Goal: Information Seeking & Learning: Learn about a topic

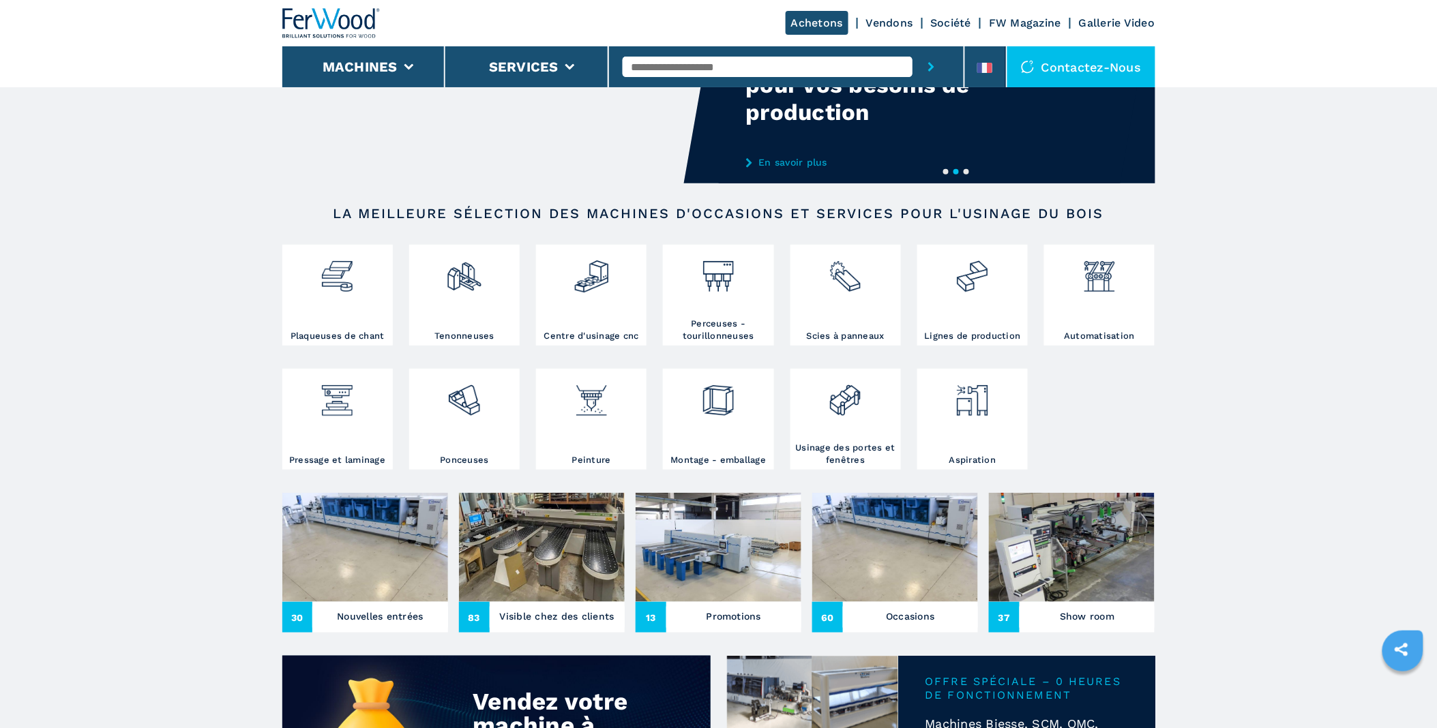
scroll to position [151, 0]
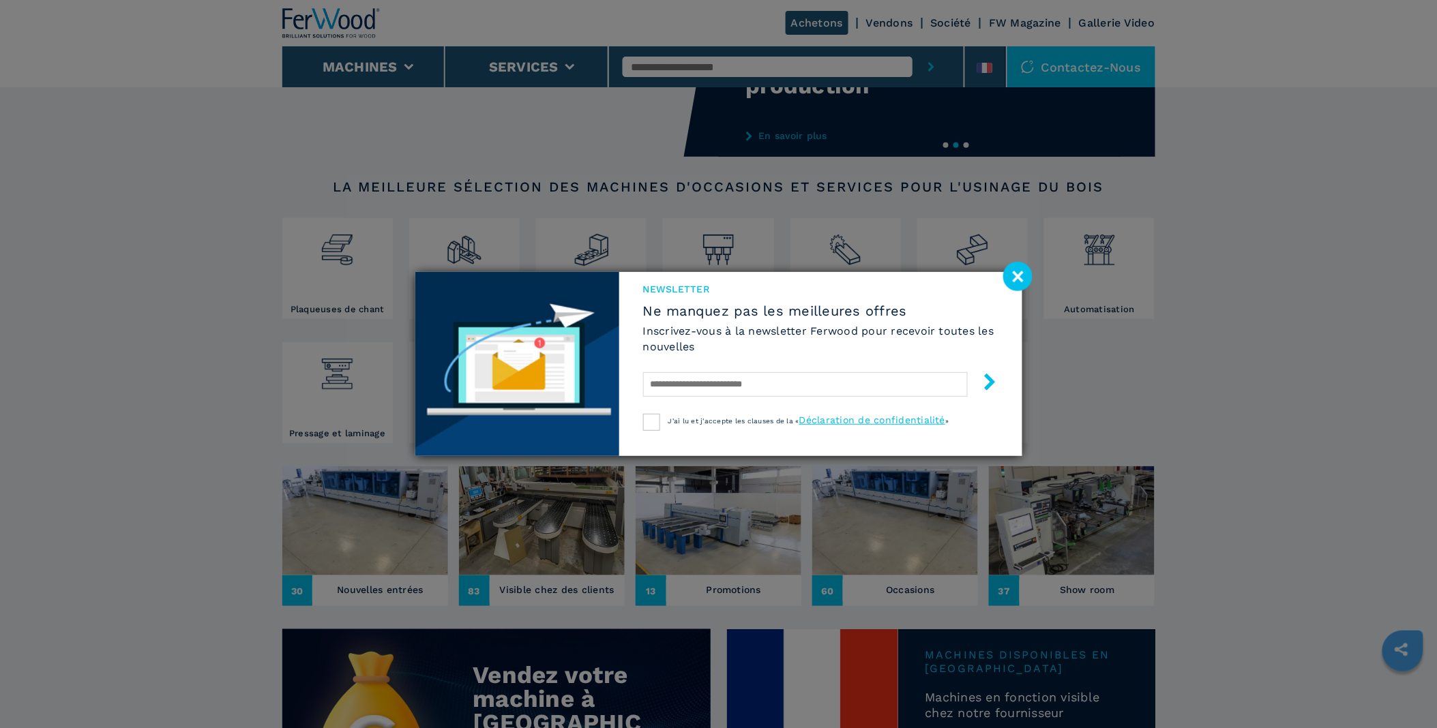
click at [1004, 274] on image at bounding box center [1017, 276] width 29 height 29
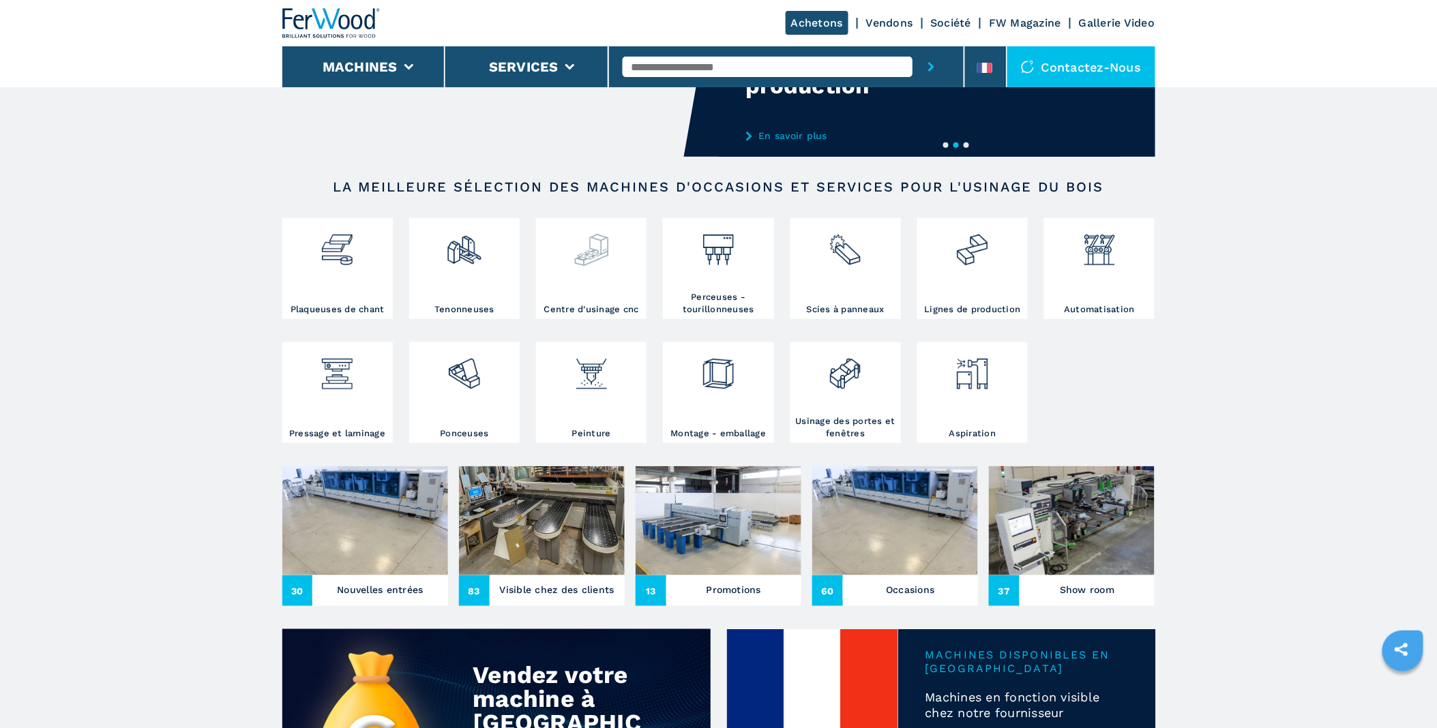
click at [612, 245] on div at bounding box center [591, 245] width 104 height 46
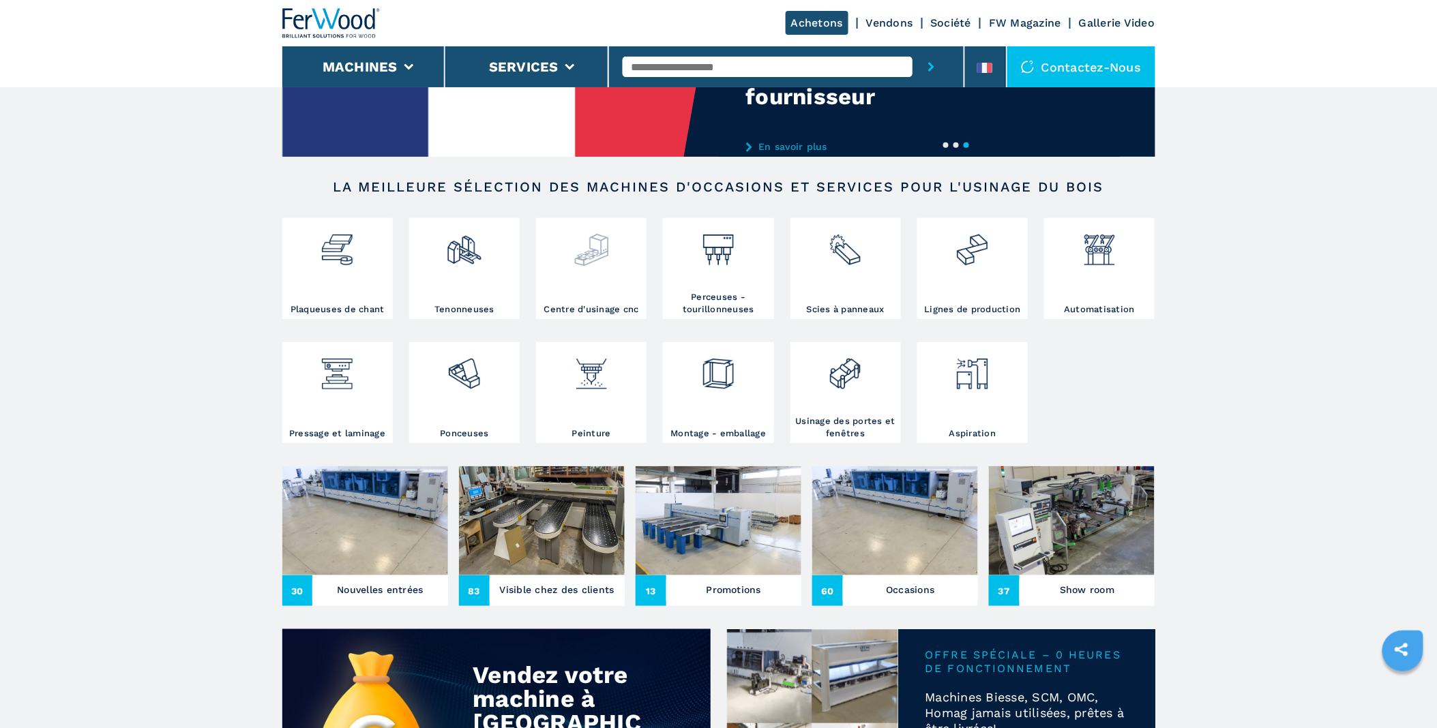
click at [586, 251] on img at bounding box center [591, 245] width 36 height 46
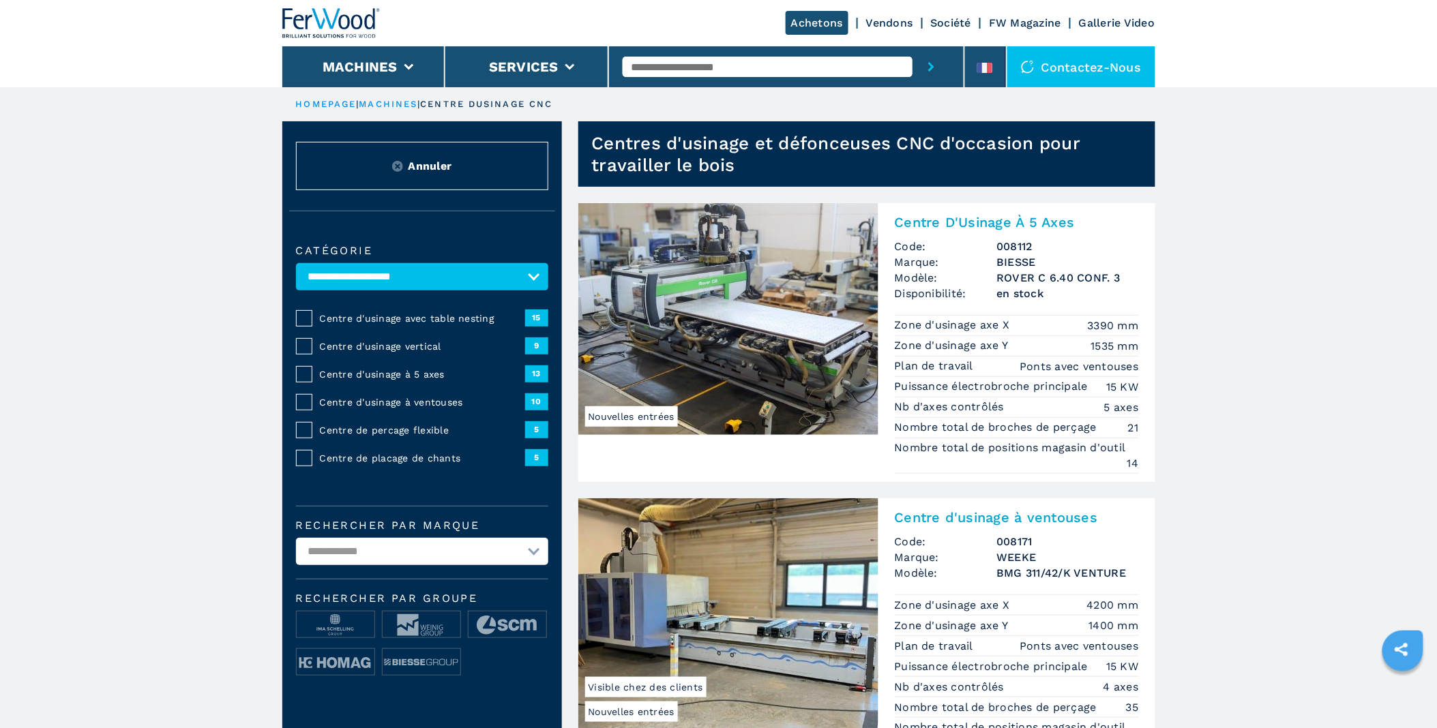
click at [405, 403] on span "Centre d'usinage à ventouses" at bounding box center [422, 402] width 205 height 14
click at [535, 397] on span "10" at bounding box center [536, 401] width 23 height 16
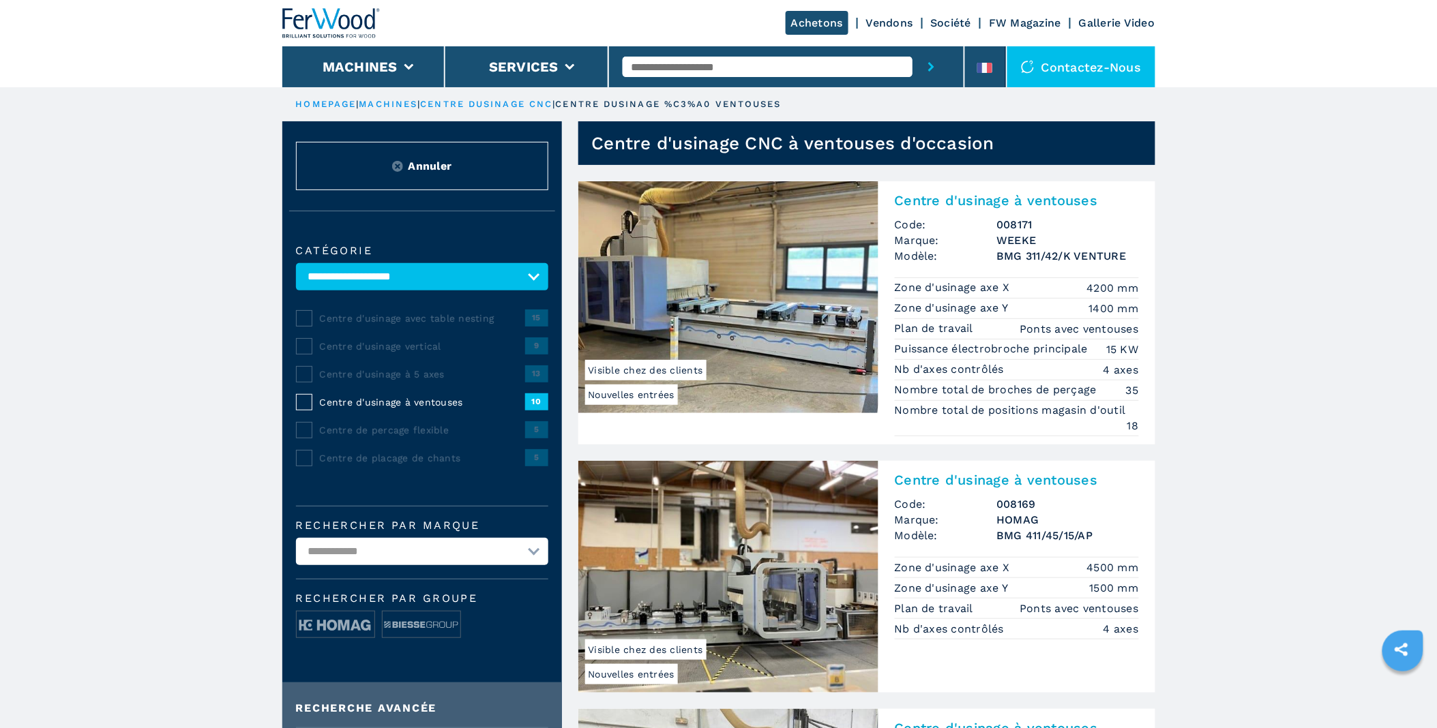
click at [535, 368] on span "13" at bounding box center [536, 373] width 23 height 16
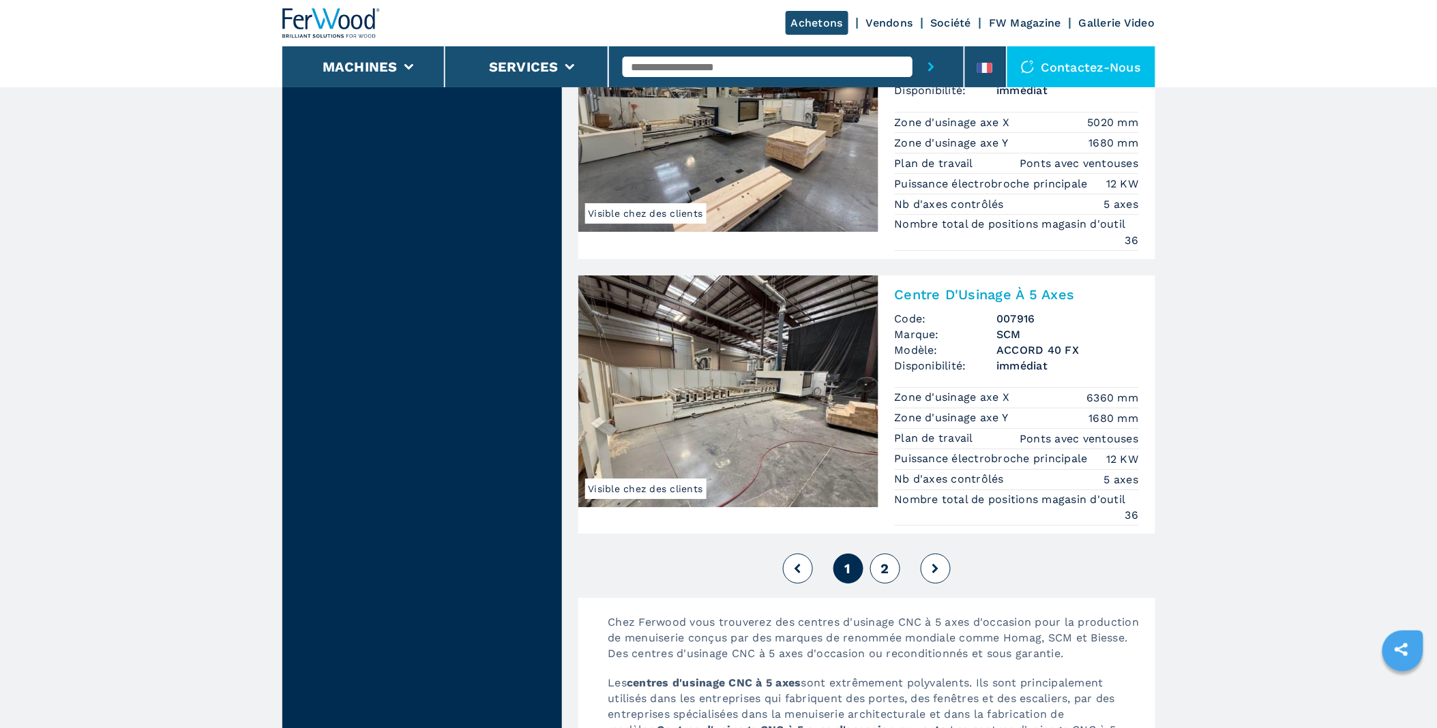
scroll to position [3560, 0]
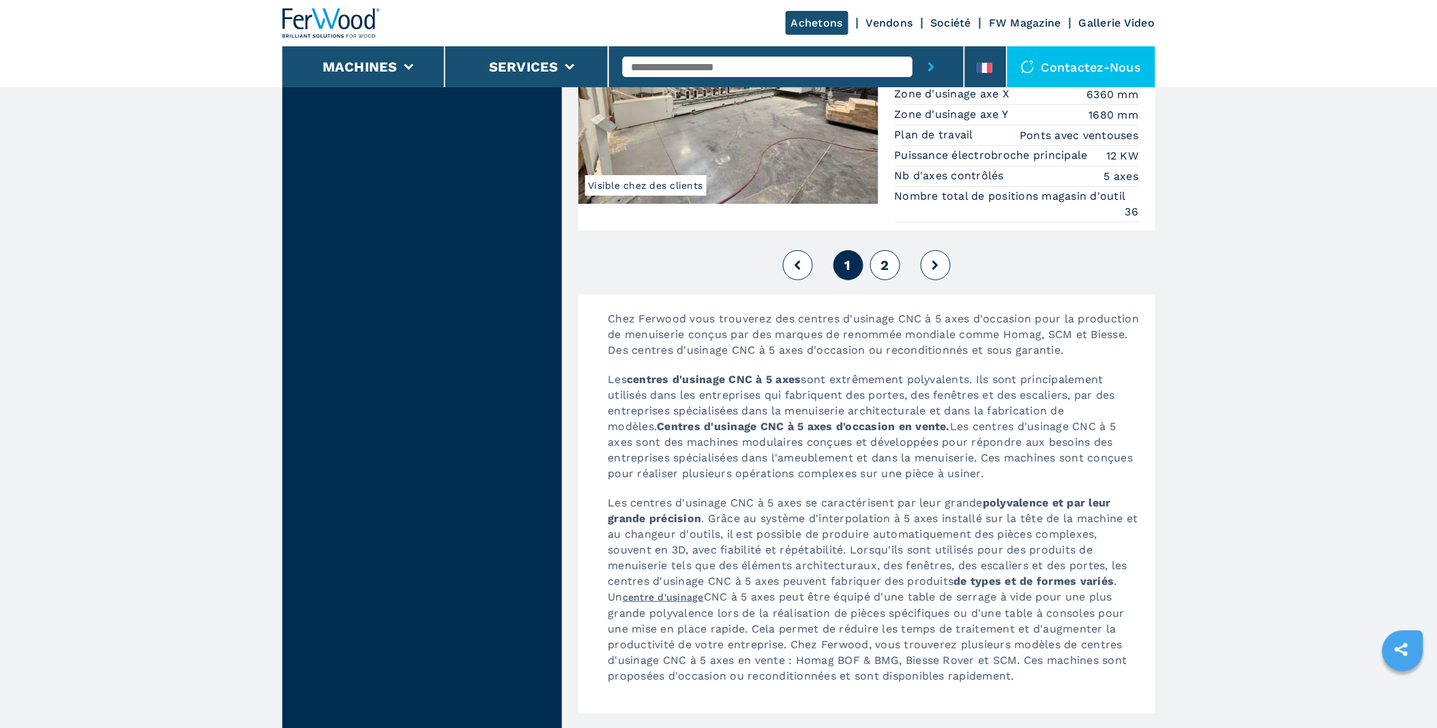
click at [932, 280] on button at bounding box center [935, 265] width 30 height 30
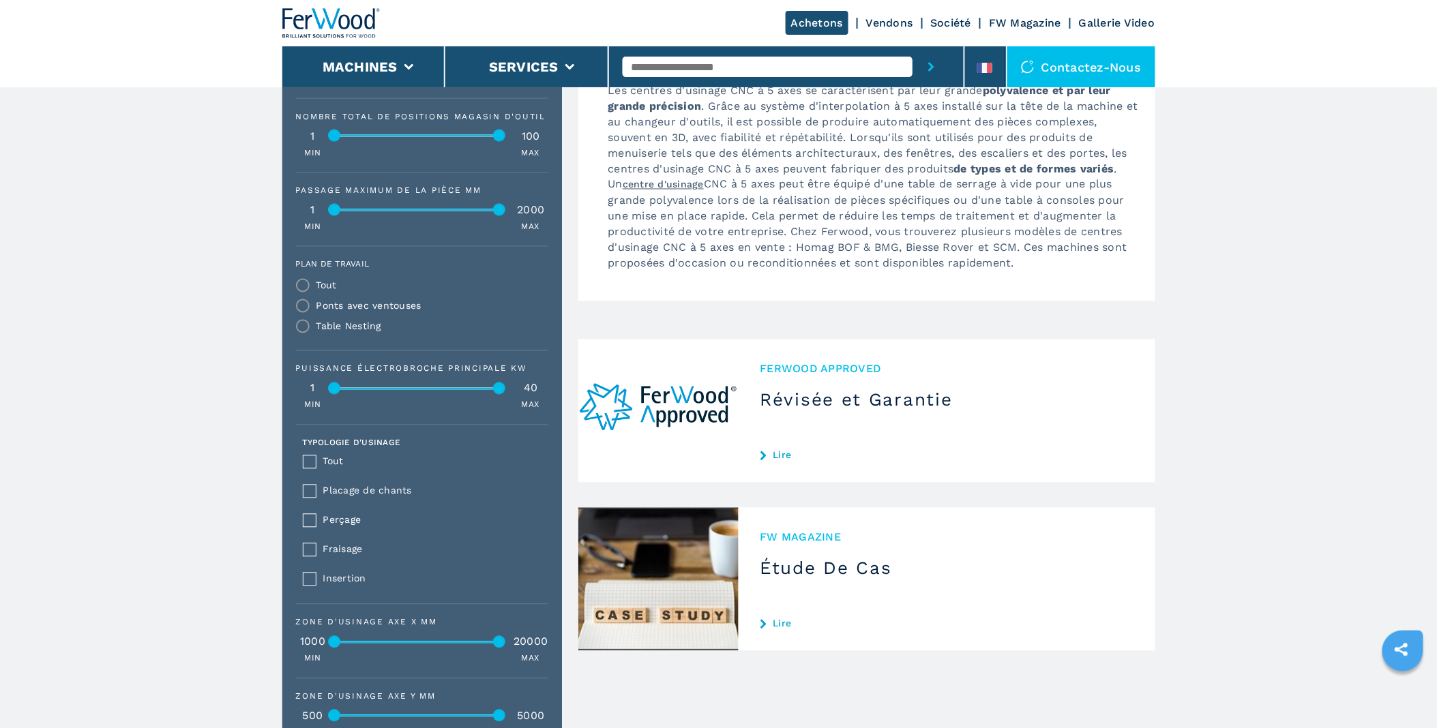
scroll to position [757, 0]
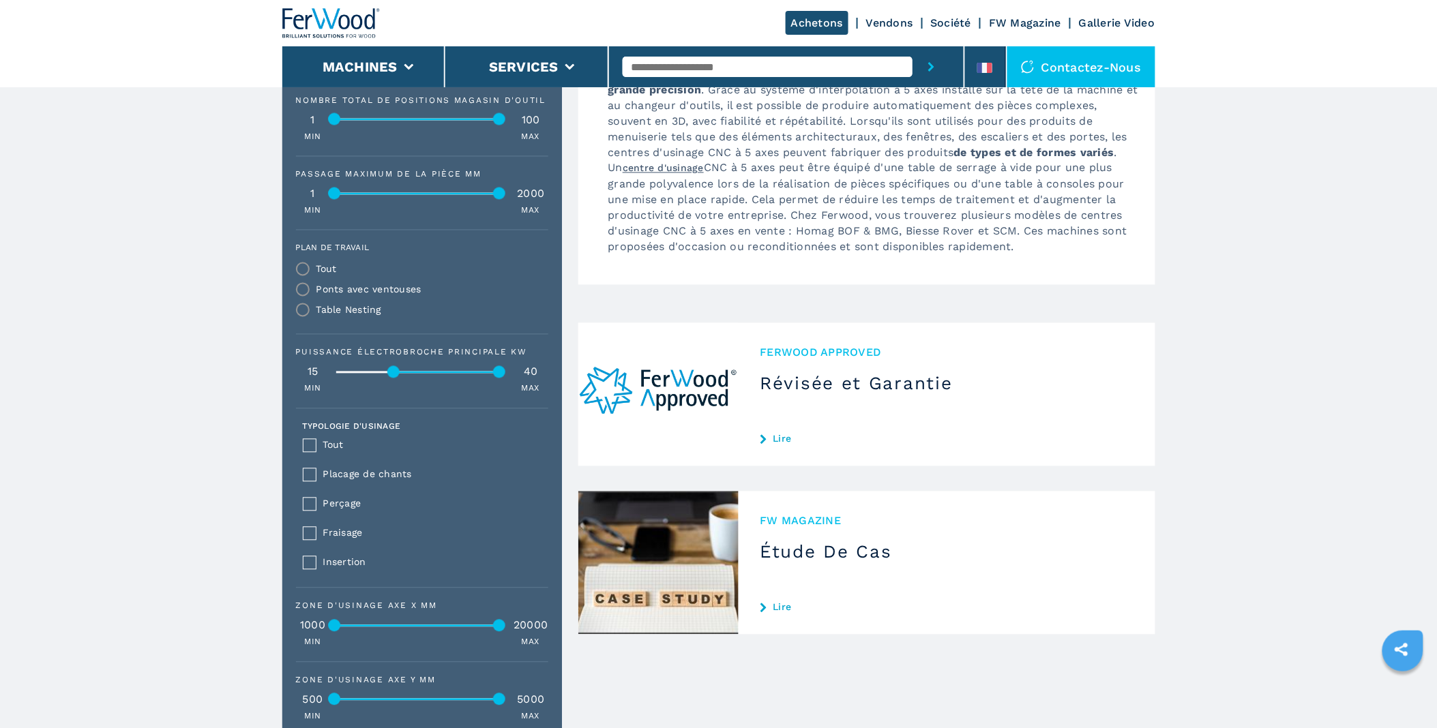
drag, startPoint x: 335, startPoint y: 369, endPoint x: 393, endPoint y: 373, distance: 58.8
click at [393, 373] on div at bounding box center [393, 372] width 12 height 12
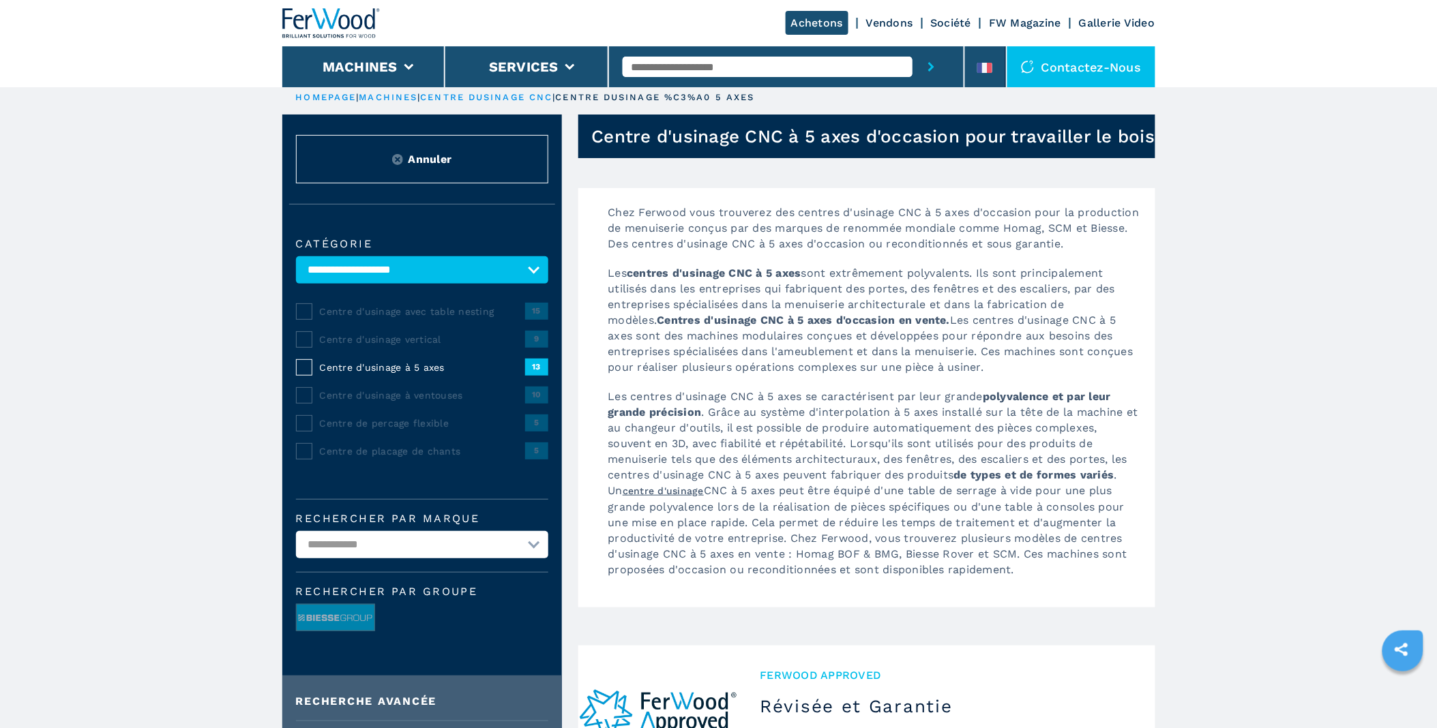
scroll to position [0, 0]
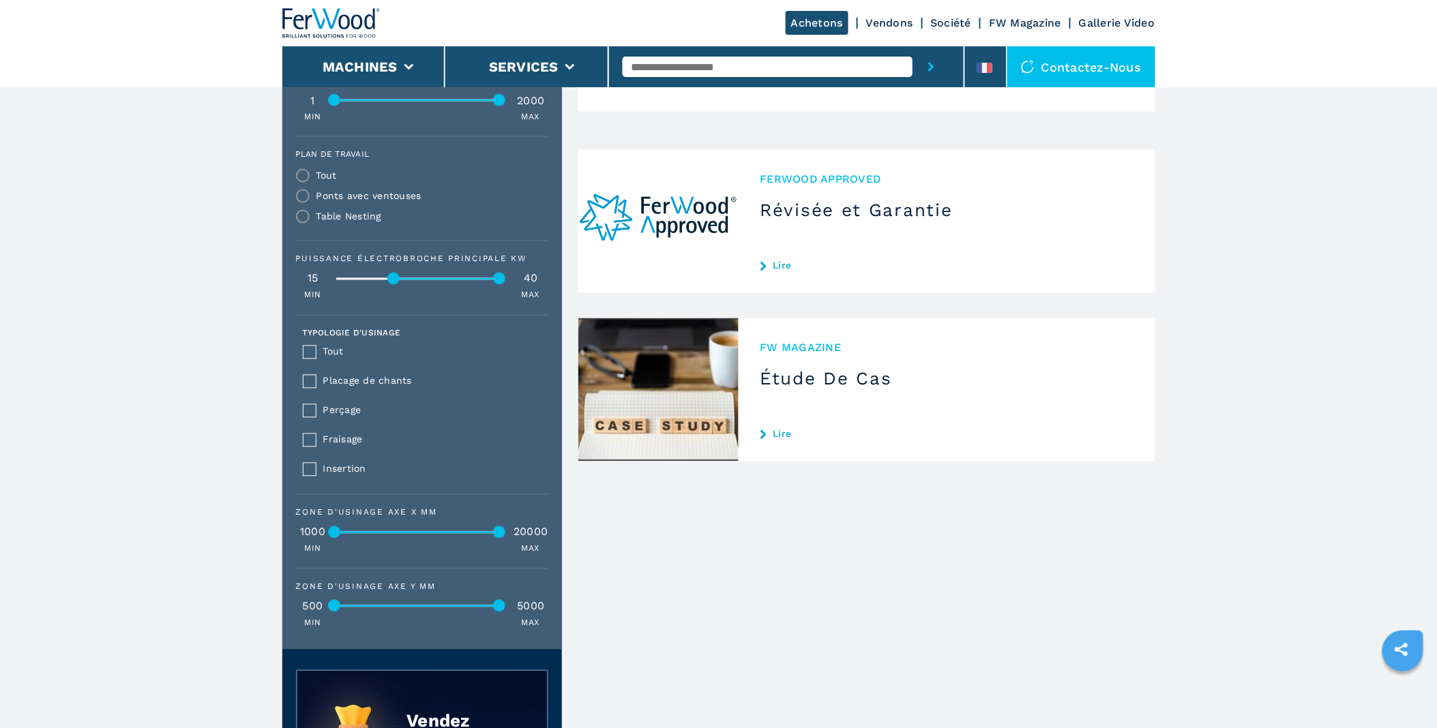
scroll to position [985, 0]
